Goal: Task Accomplishment & Management: Manage account settings

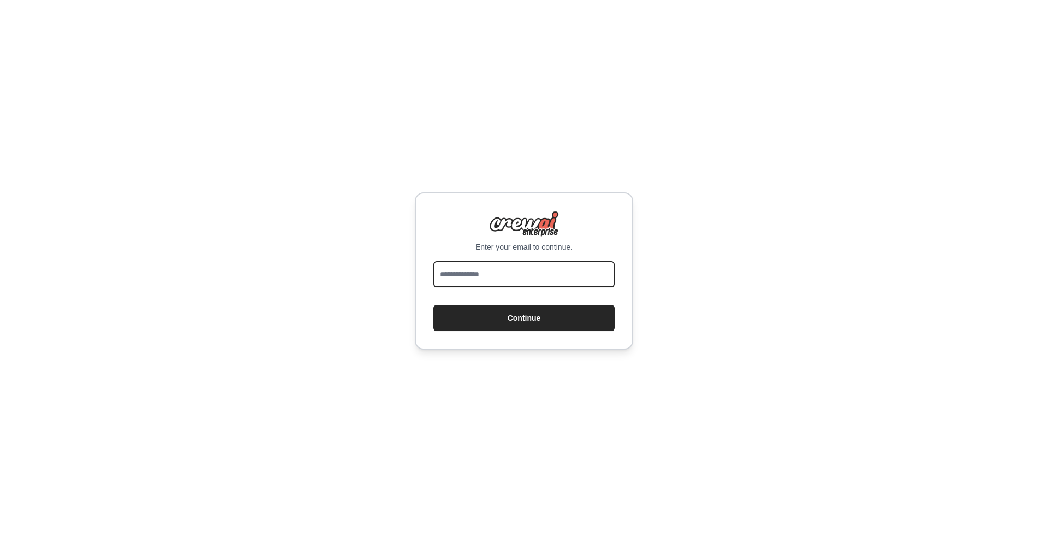
click at [487, 273] on input "email" at bounding box center [523, 274] width 181 height 26
type input "**********"
click at [531, 323] on button "Continue" at bounding box center [523, 318] width 181 height 26
